Goal: Information Seeking & Learning: Learn about a topic

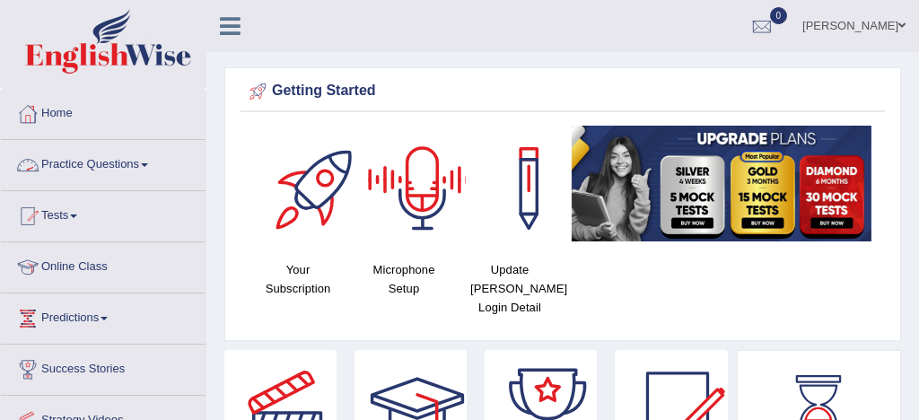
click at [114, 166] on link "Practice Questions" at bounding box center [103, 162] width 205 height 45
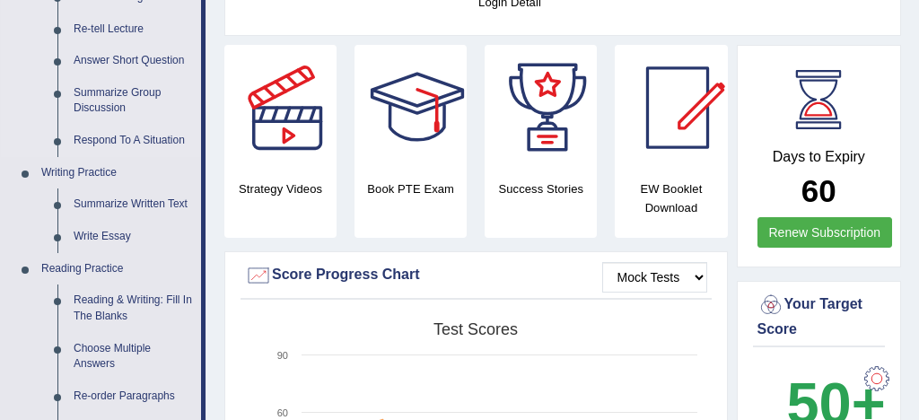
scroll to position [327, 0]
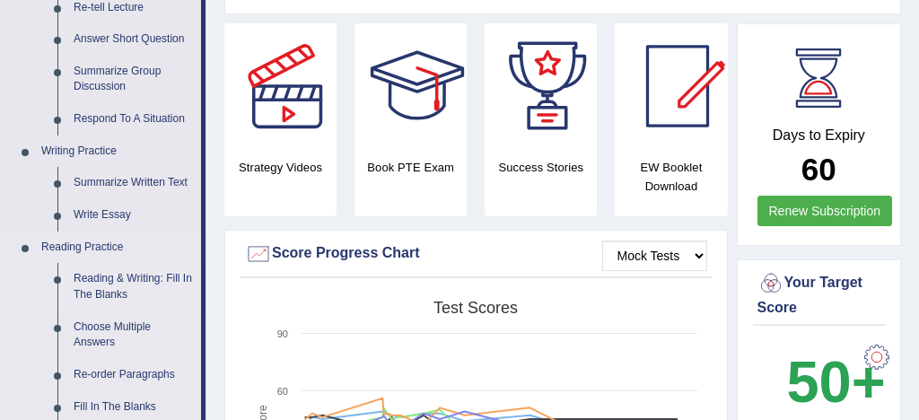
click at [164, 279] on link "Reading & Writing: Fill In The Blanks" at bounding box center [134, 287] width 136 height 48
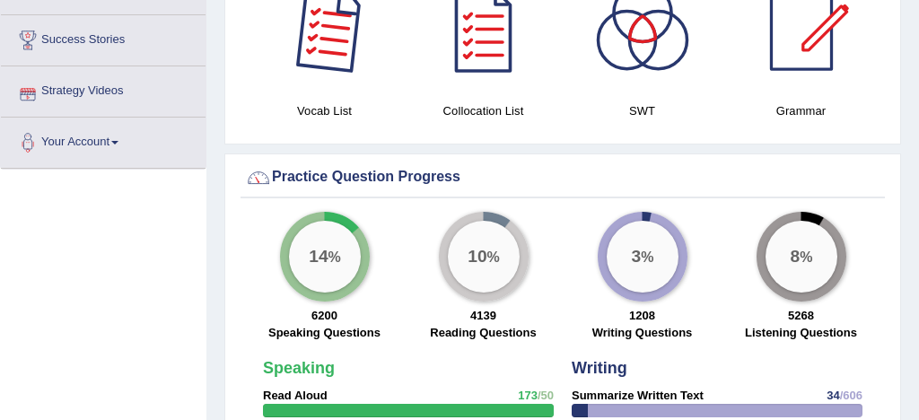
scroll to position [1268, 0]
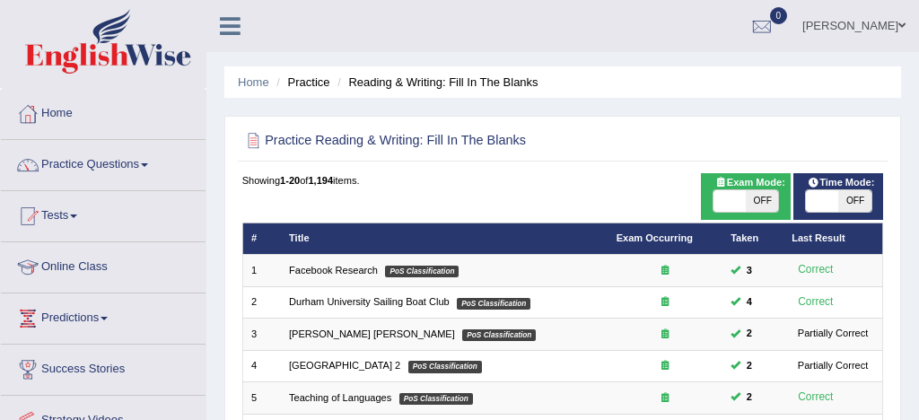
click at [732, 204] on span at bounding box center [730, 201] width 32 height 22
checkbox input "true"
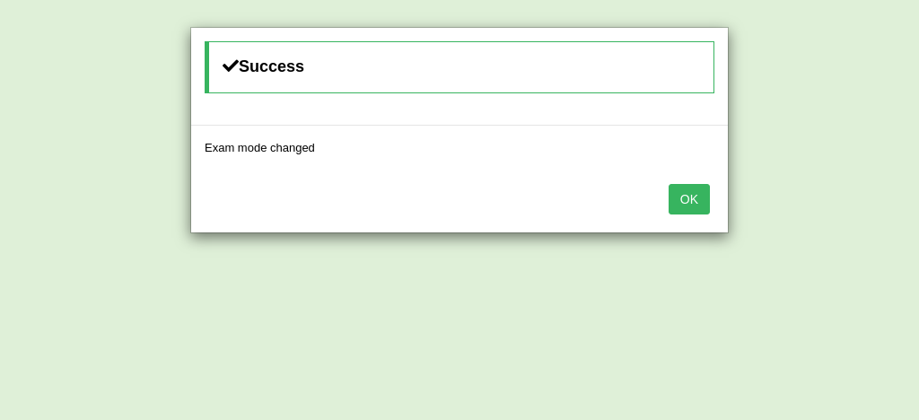
click at [690, 195] on button "OK" at bounding box center [689, 199] width 41 height 31
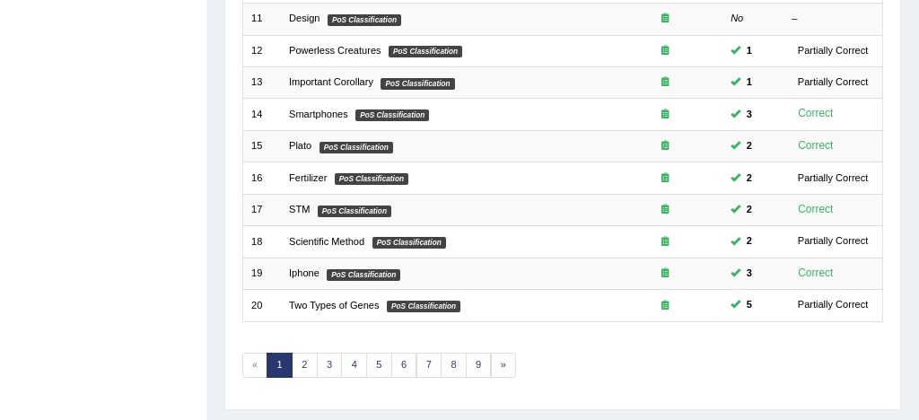
scroll to position [614, 0]
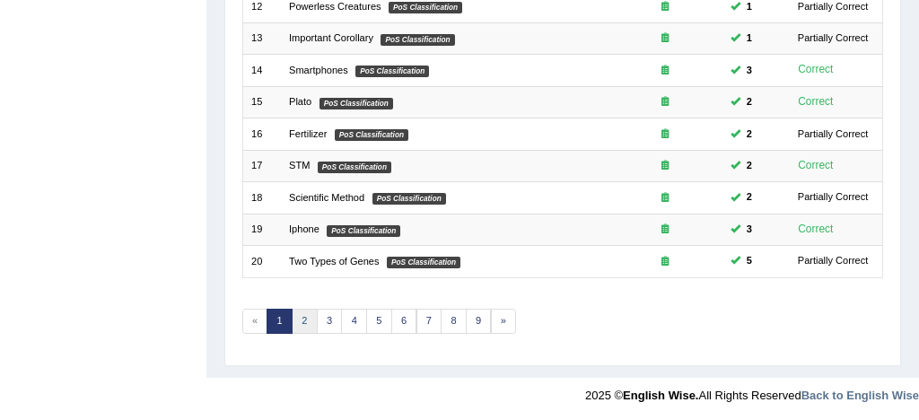
click at [303, 315] on link "2" at bounding box center [305, 321] width 26 height 25
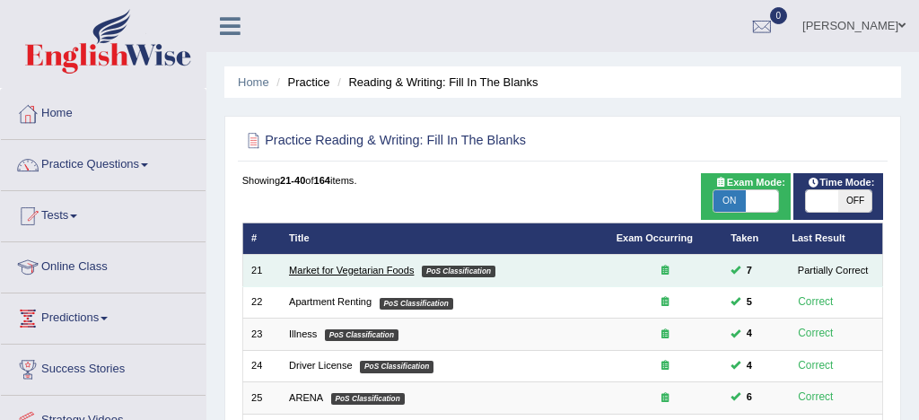
click at [374, 270] on link "Market for Vegetarian Foods" at bounding box center [351, 270] width 125 height 11
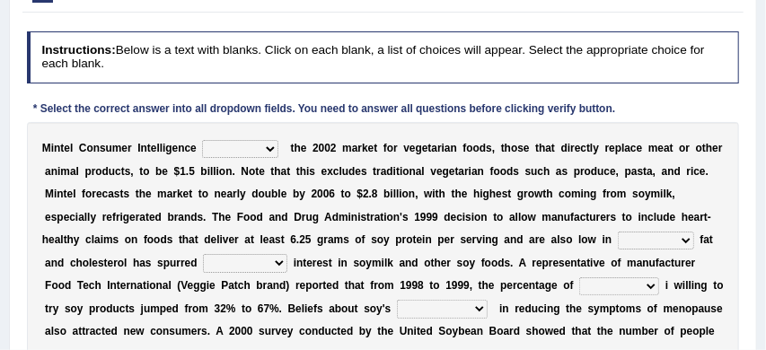
scroll to position [258, 0]
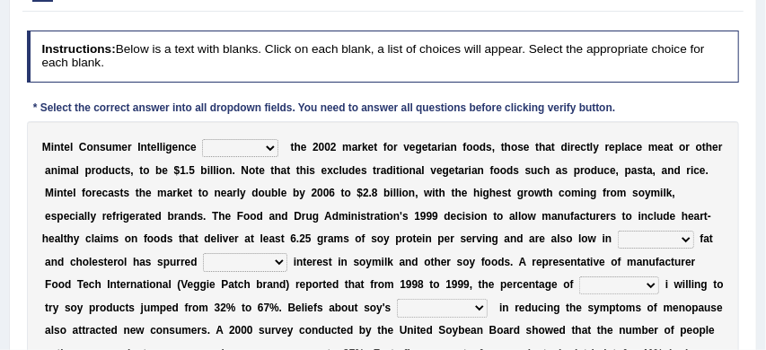
click at [272, 147] on select "deals fulfills creates estimates" at bounding box center [240, 148] width 76 height 18
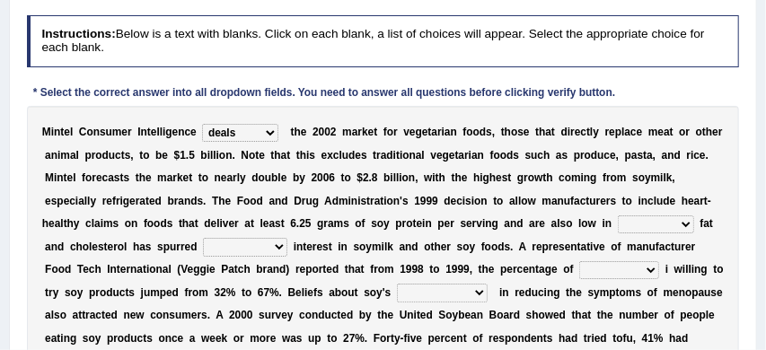
scroll to position [276, 0]
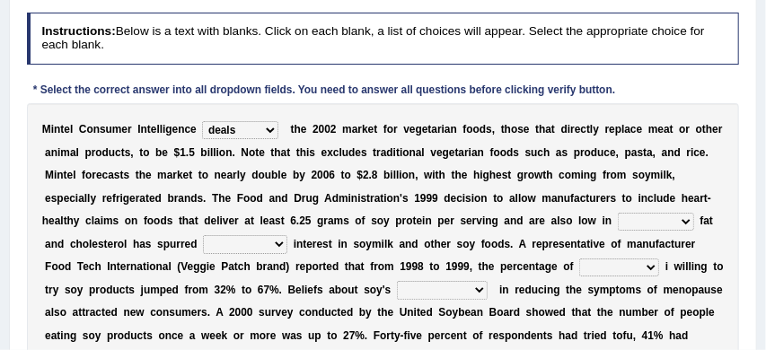
click at [272, 130] on select "deals fulfills creates estimates" at bounding box center [240, 130] width 76 height 18
select select "estimates"
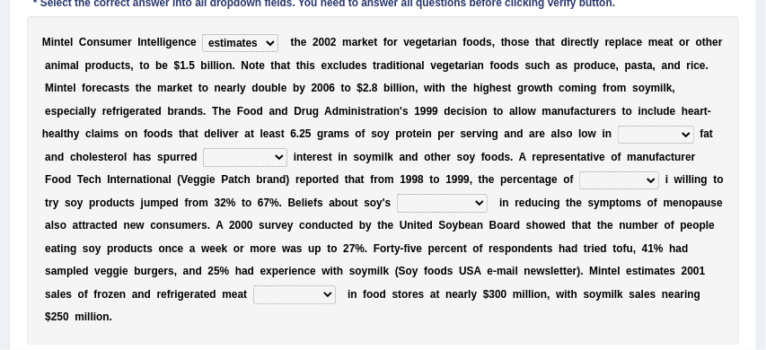
scroll to position [364, 0]
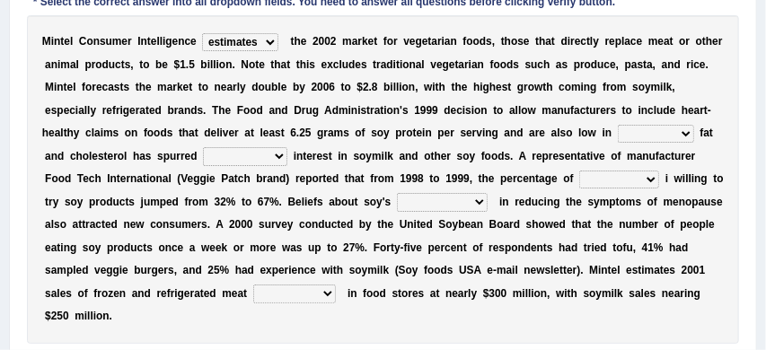
click at [687, 135] on select "saturated solid acid liquid" at bounding box center [656, 134] width 76 height 18
select select "acid"
click at [280, 157] on select "good big tremendous extreme" at bounding box center [245, 156] width 84 height 18
select select "tremendous"
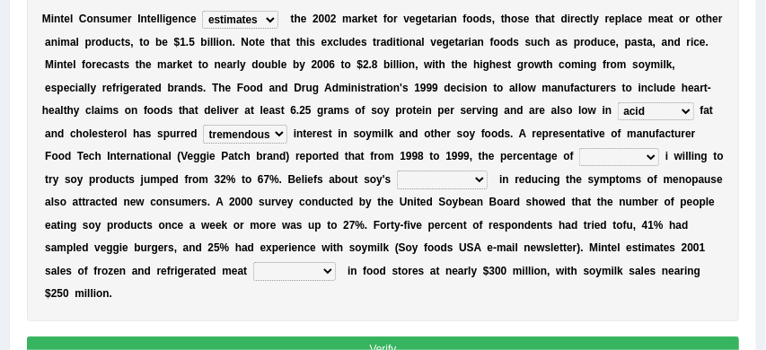
scroll to position [390, 0]
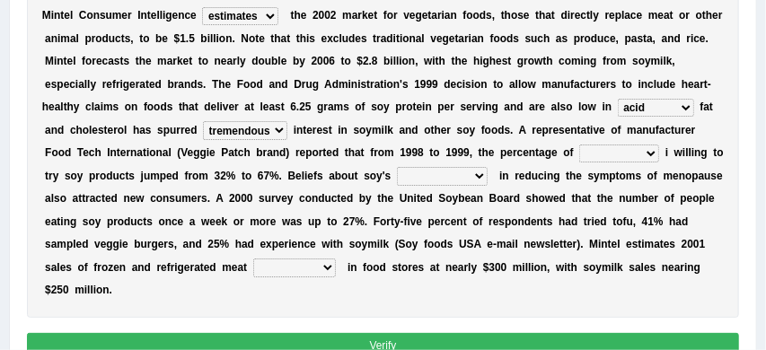
click at [620, 154] on select "guests consumers customers clients" at bounding box center [619, 154] width 80 height 18
select select "customers"
click at [462, 177] on select "effectiveness timeliness efficiency goodness" at bounding box center [442, 176] width 91 height 18
select select "goodness"
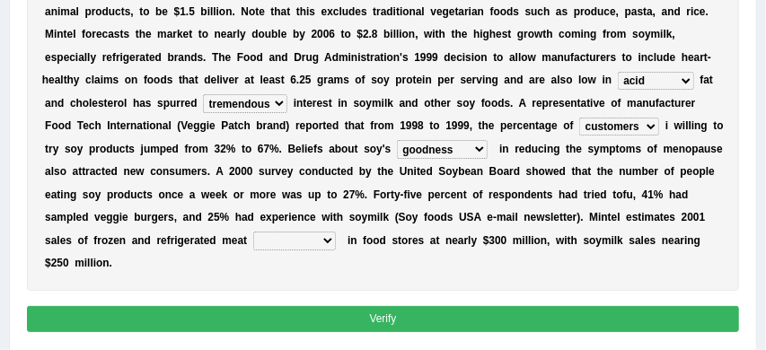
scroll to position [417, 0]
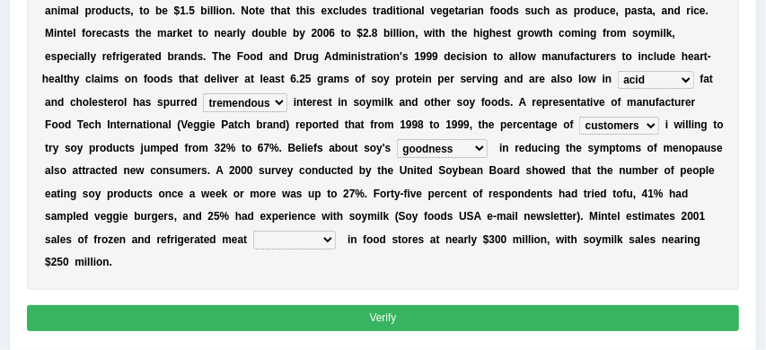
click at [329, 239] on select "foods choices staffs alternatives" at bounding box center [294, 240] width 83 height 18
select select "alternatives"
click at [368, 314] on button "Verify" at bounding box center [383, 318] width 713 height 26
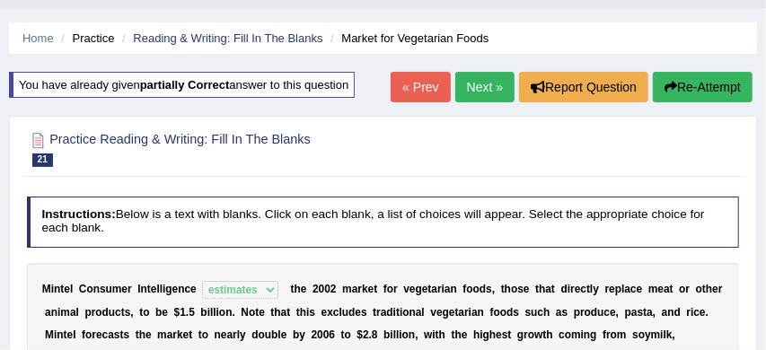
scroll to position [38, 0]
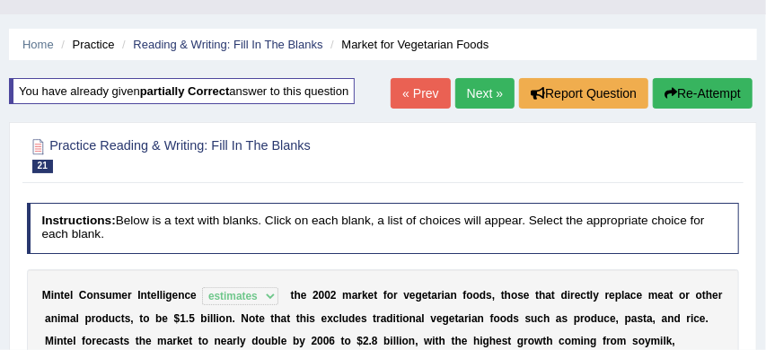
click at [698, 88] on button "Re-Attempt" at bounding box center [703, 93] width 100 height 31
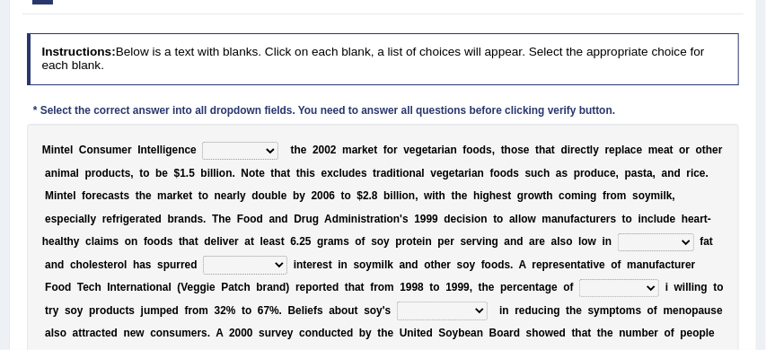
scroll to position [264, 0]
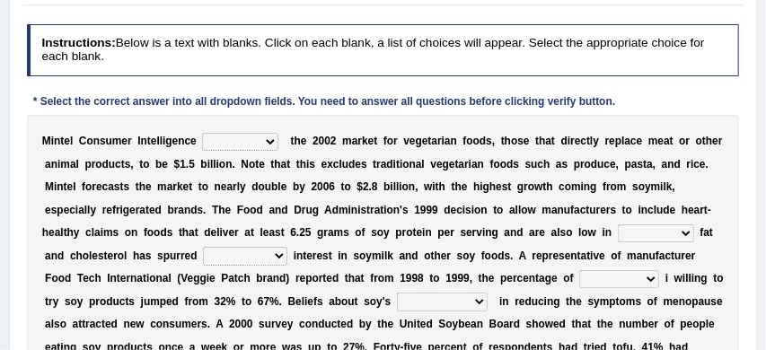
click at [274, 140] on select "deals fulfills creates estimates" at bounding box center [240, 142] width 76 height 18
select select "estimates"
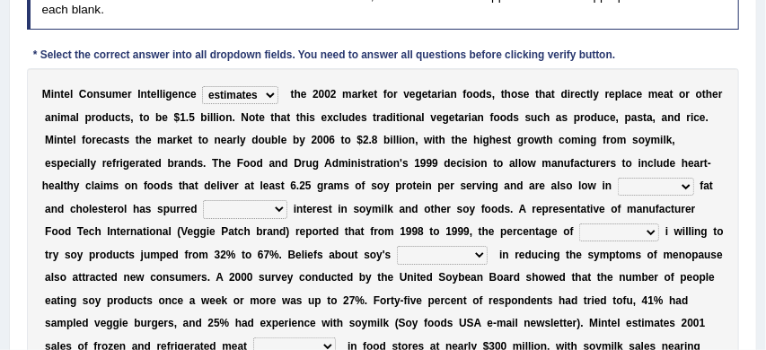
scroll to position [311, 0]
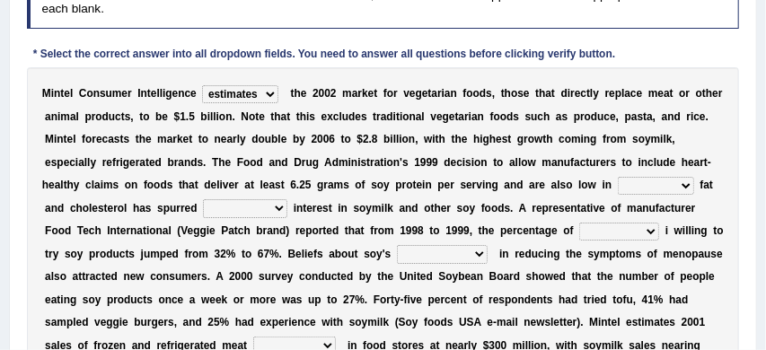
click at [688, 188] on select "saturated solid acid liquid" at bounding box center [656, 186] width 76 height 18
select select "saturated"
click at [279, 210] on select "good big tremendous extreme" at bounding box center [245, 208] width 84 height 18
select select "tremendous"
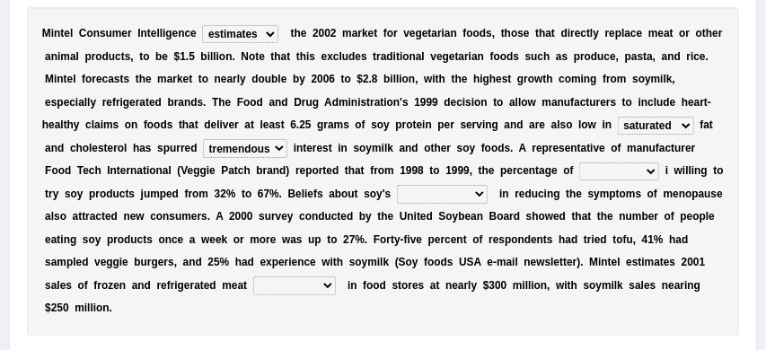
scroll to position [384, 0]
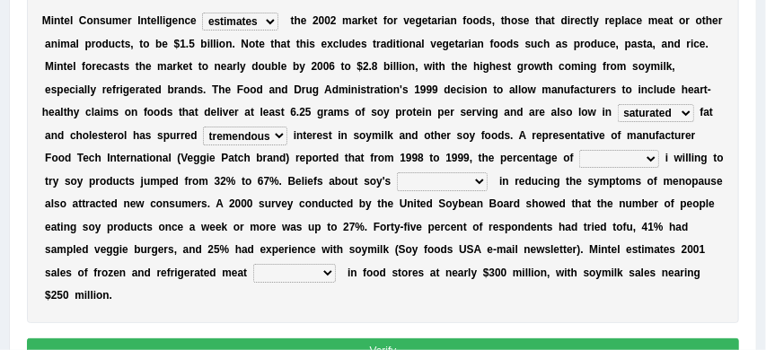
click at [329, 272] on select "foods choices staffs alternatives" at bounding box center [294, 273] width 83 height 18
select select "alternatives"
click at [460, 184] on select "effectiveness timeliness efficiency goodness" at bounding box center [442, 181] width 91 height 18
select select "effectiveness"
click at [617, 160] on select "guests consumers customers clients" at bounding box center [619, 159] width 80 height 18
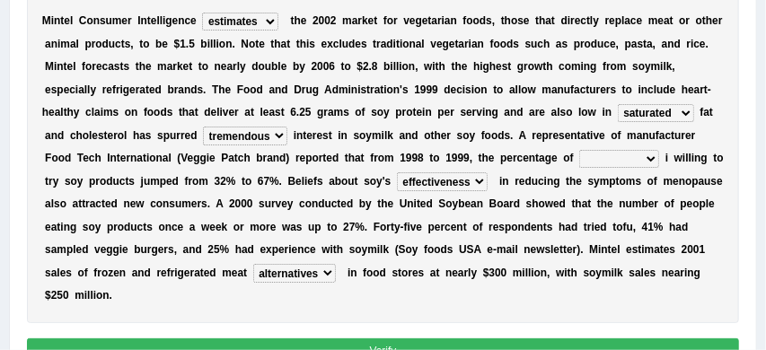
select select "consumers"
click at [481, 341] on button "Verify" at bounding box center [383, 351] width 713 height 26
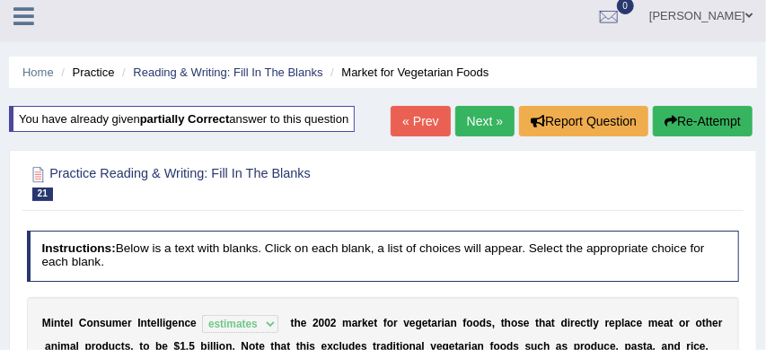
scroll to position [5, 0]
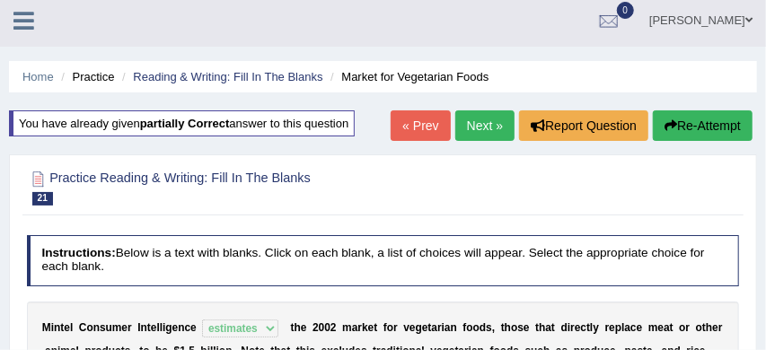
click at [471, 125] on link "Next »" at bounding box center [484, 125] width 59 height 31
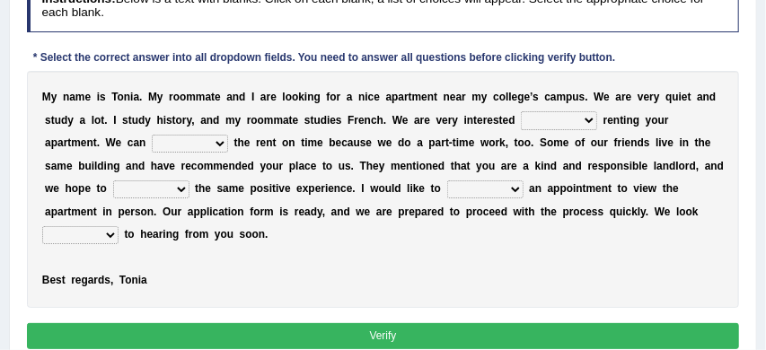
scroll to position [309, 0]
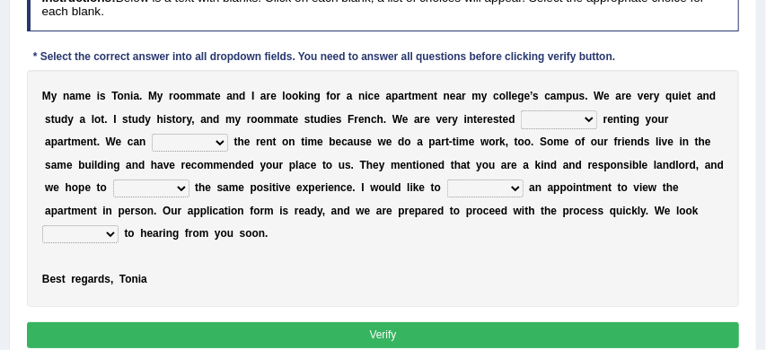
click at [590, 119] on select "for about at in" at bounding box center [559, 119] width 76 height 18
select select "for"
click at [221, 144] on select "afford get pay bring" at bounding box center [190, 143] width 76 height 18
select select "pay"
click at [185, 190] on select "form meet have decide" at bounding box center [151, 189] width 76 height 18
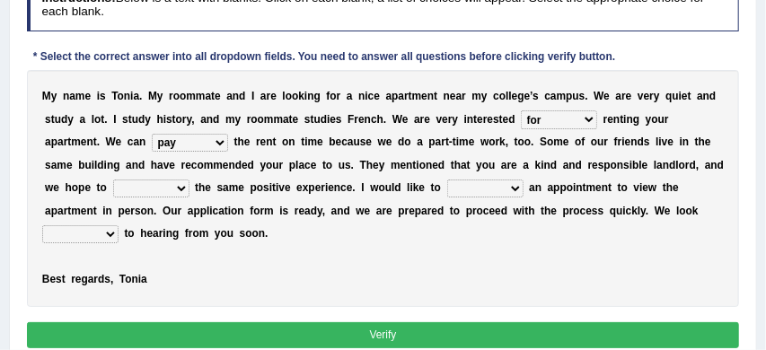
select select "have"
click at [516, 188] on select "own recall revise make" at bounding box center [485, 189] width 76 height 18
select select "make"
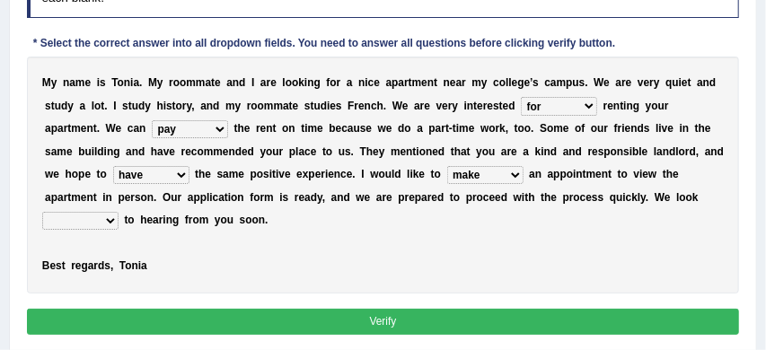
scroll to position [323, 0]
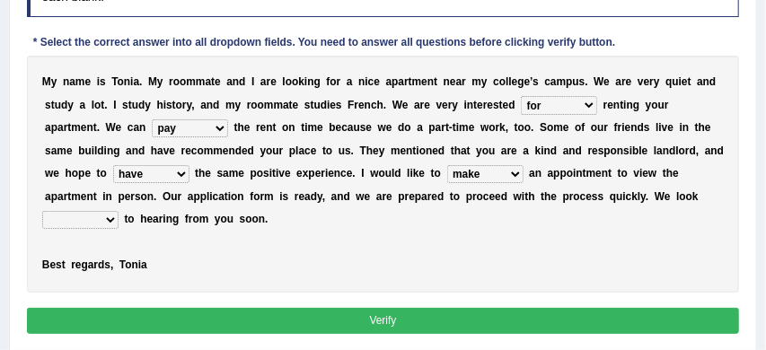
click at [111, 220] on select "around out in forward" at bounding box center [80, 220] width 76 height 18
select select "forward"
click at [345, 318] on button "Verify" at bounding box center [383, 321] width 713 height 26
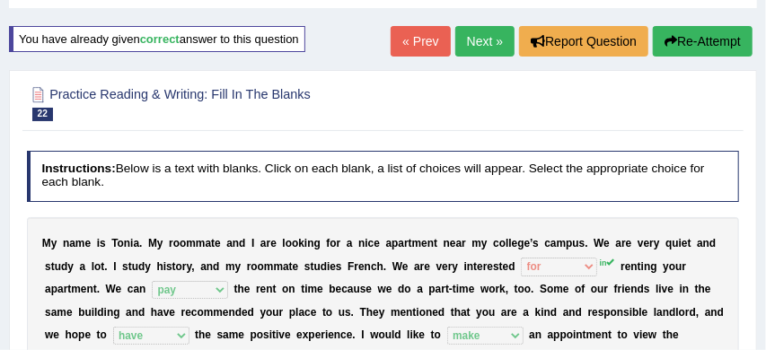
scroll to position [87, 0]
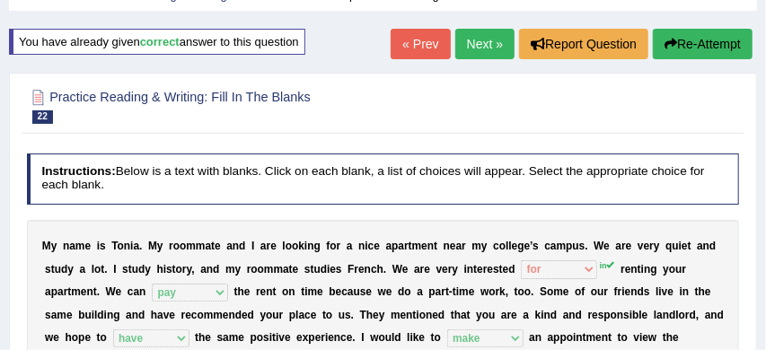
click at [474, 45] on link "Next »" at bounding box center [484, 44] width 59 height 31
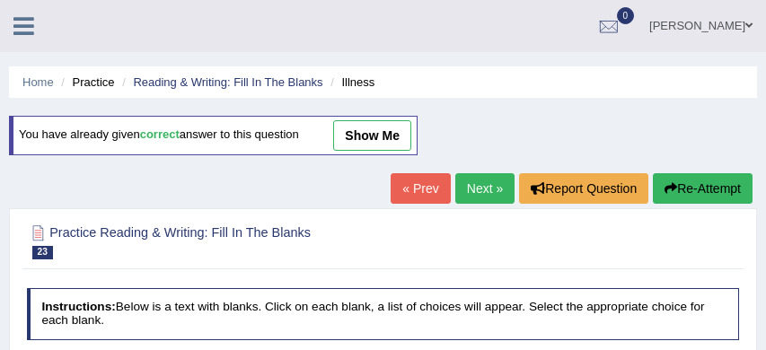
scroll to position [206, 0]
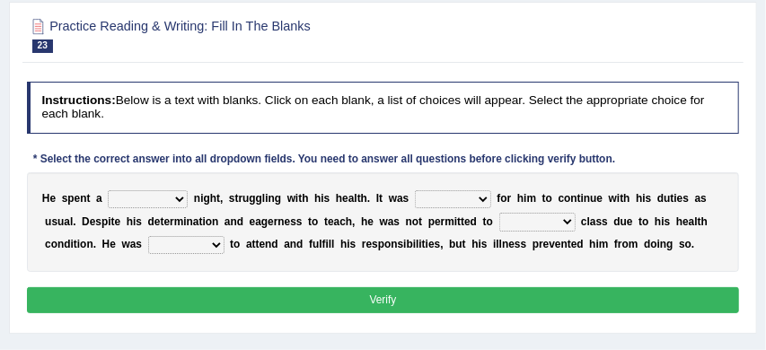
click at [180, 201] on select "cheerful restful meaningful painful" at bounding box center [148, 199] width 80 height 18
select select "painful"
click at [481, 199] on select "enjoyable simple difficult natural" at bounding box center [453, 199] width 76 height 18
select select "difficult"
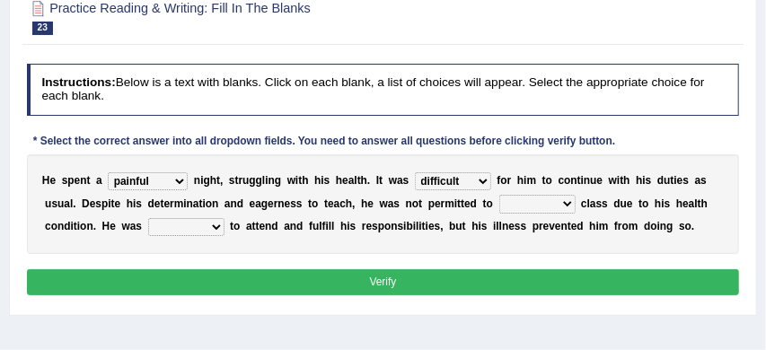
scroll to position [226, 0]
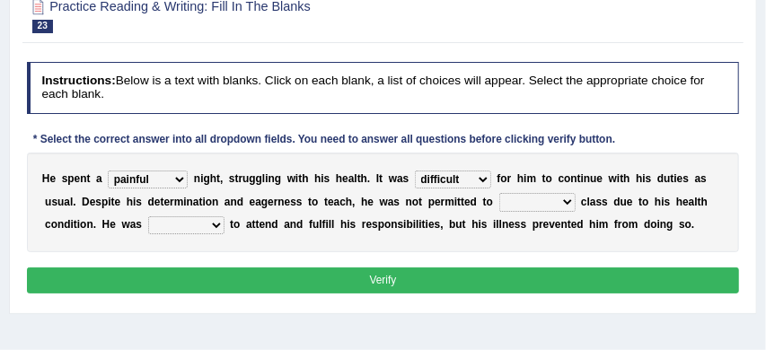
click at [574, 203] on select "teach leave cancel attend" at bounding box center [537, 202] width 76 height 18
select select "attend"
click at [219, 224] on select "anxious forced lazy happy" at bounding box center [186, 225] width 76 height 18
select select "anxious"
click at [323, 285] on button "Verify" at bounding box center [383, 280] width 713 height 26
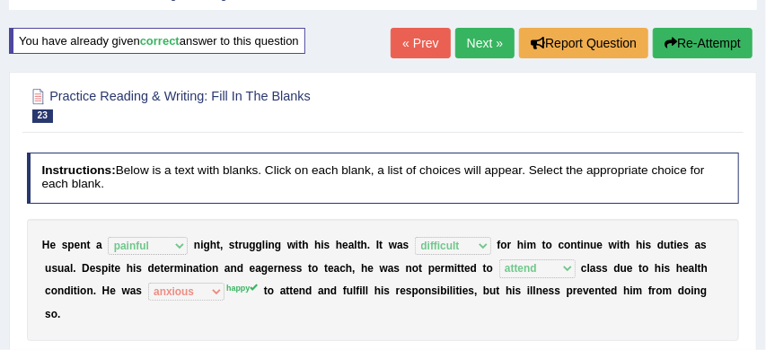
scroll to position [74, 0]
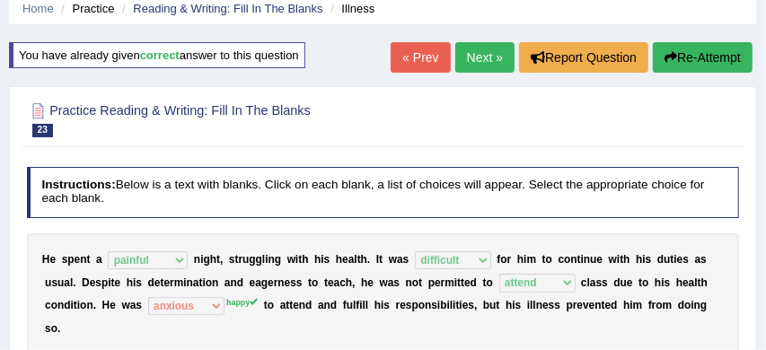
click at [698, 58] on button "Re-Attempt" at bounding box center [703, 57] width 100 height 31
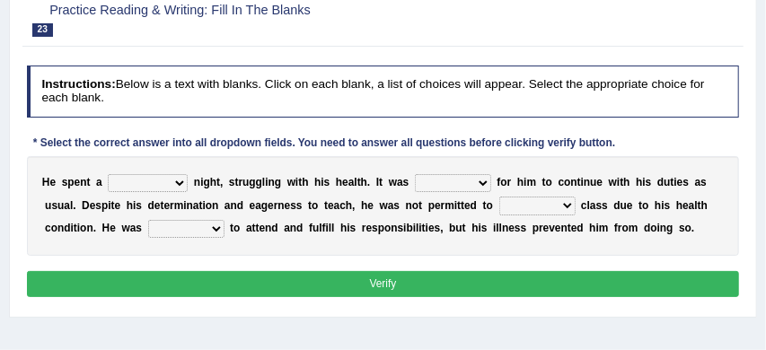
scroll to position [233, 0]
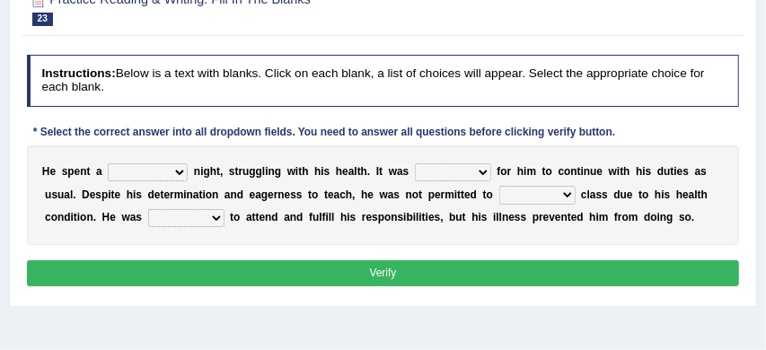
click at [180, 171] on select "cheerful restful meaningful painful" at bounding box center [148, 172] width 80 height 18
select select "painful"
click at [482, 173] on select "enjoyable simple difficult natural" at bounding box center [453, 172] width 76 height 18
select select "difficult"
click at [570, 195] on select "teach leave cancel attend" at bounding box center [537, 195] width 76 height 18
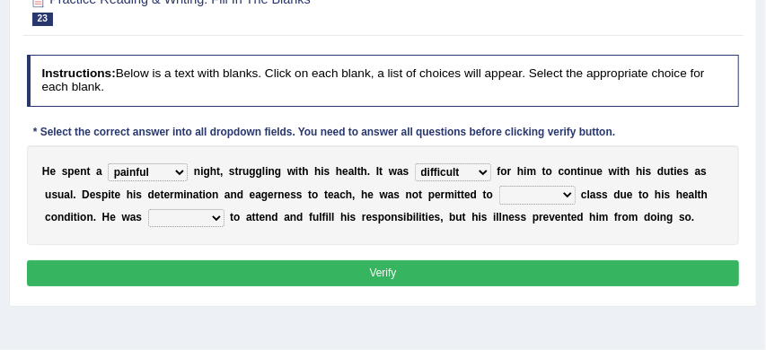
select select "attend"
click at [220, 218] on select "anxious forced lazy happy" at bounding box center [186, 218] width 76 height 18
select select "happy"
click at [375, 271] on button "Verify" at bounding box center [383, 273] width 713 height 26
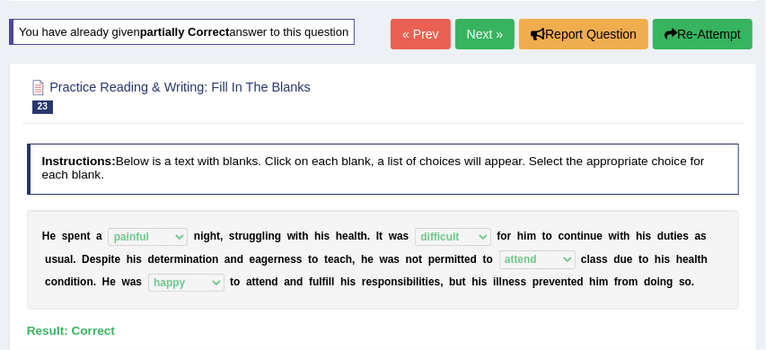
scroll to position [72, 0]
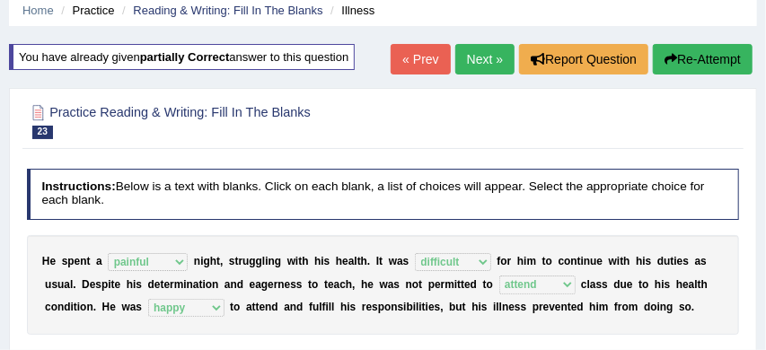
click at [472, 59] on link "Next »" at bounding box center [484, 59] width 59 height 31
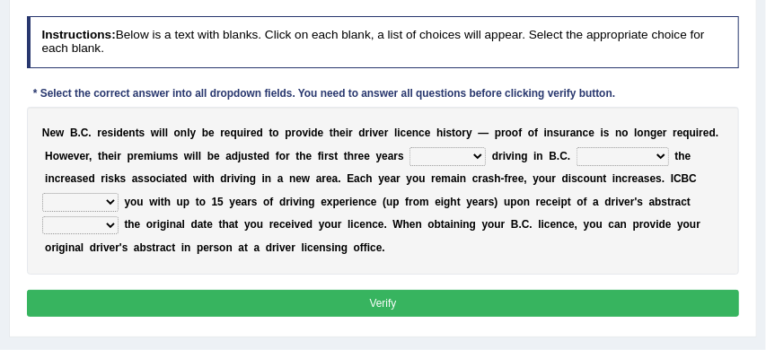
scroll to position [296, 0]
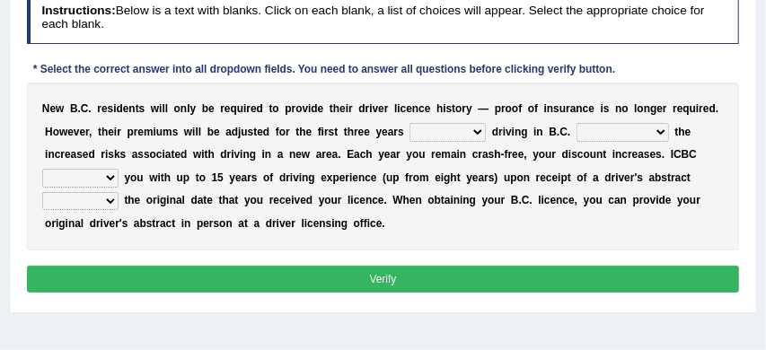
click at [479, 134] on select "within among against of" at bounding box center [447, 132] width 76 height 18
select select "within"
click at [659, 132] on select "depending on as for due to thanks to" at bounding box center [622, 132] width 92 height 18
select select "due to"
click at [109, 180] on select "credited crediting credit will credit" at bounding box center [80, 178] width 76 height 18
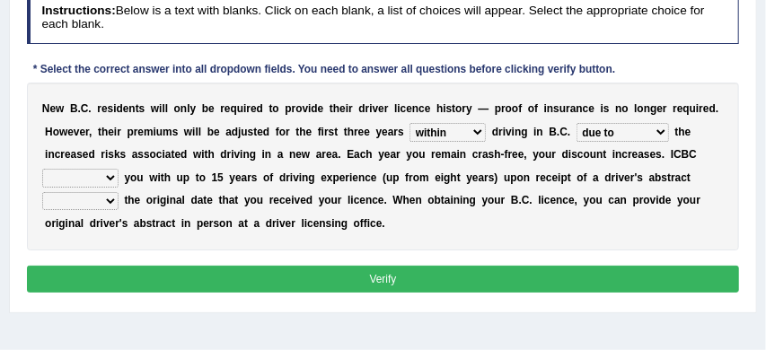
click at [110, 202] on select "showing show shows shown" at bounding box center [80, 201] width 76 height 18
select select "shows"
click at [112, 176] on select "credited crediting credit will credit" at bounding box center [80, 178] width 76 height 18
select select "credit"
click at [267, 279] on button "Verify" at bounding box center [383, 279] width 713 height 26
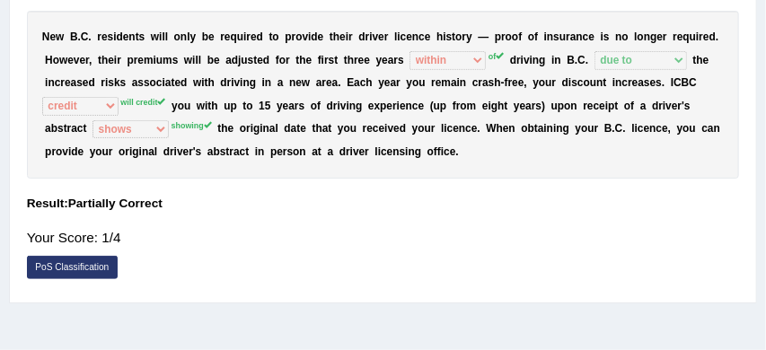
scroll to position [248, 0]
